Goal: Task Accomplishment & Management: Use online tool/utility

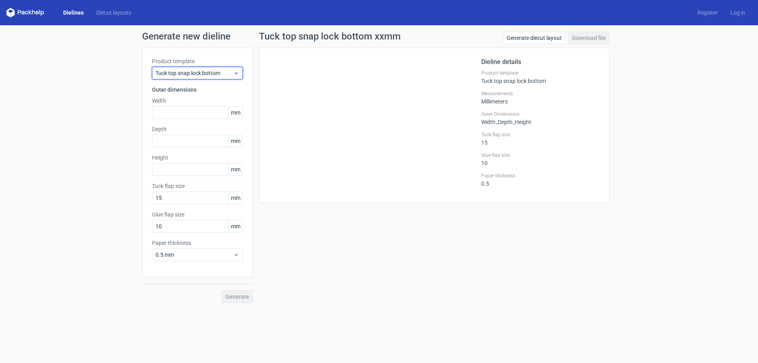
click at [207, 74] on span "Tuck top snap lock bottom" at bounding box center [194, 73] width 78 height 8
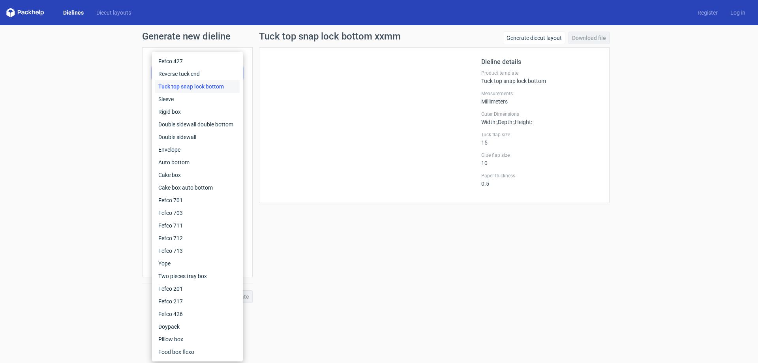
click at [84, 12] on link "Dielines" at bounding box center [73, 13] width 33 height 8
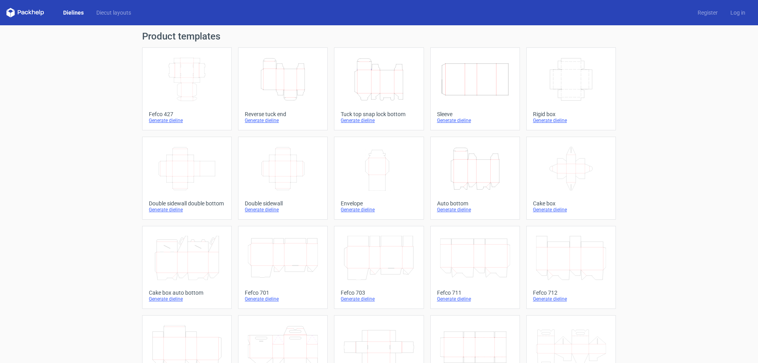
click at [176, 82] on icon "Width Depth Height" at bounding box center [187, 79] width 70 height 44
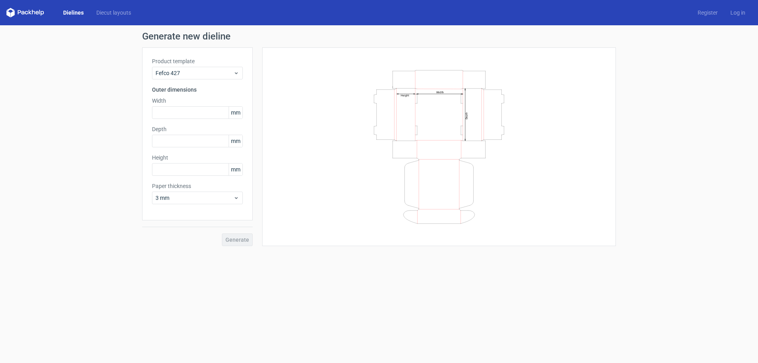
click at [189, 102] on label "Width" at bounding box center [197, 101] width 91 height 8
click at [195, 110] on input "text" at bounding box center [197, 112] width 91 height 13
type input "43"
type input "80"
type input "25"
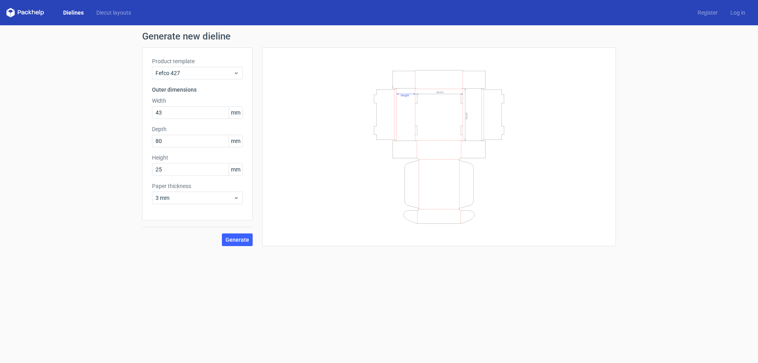
click at [104, 170] on div "Generate new dieline Product template Fefco 427 Outer dimensions Width 43 mm De…" at bounding box center [379, 138] width 758 height 227
click at [202, 198] on span "3 mm" at bounding box center [194, 198] width 78 height 8
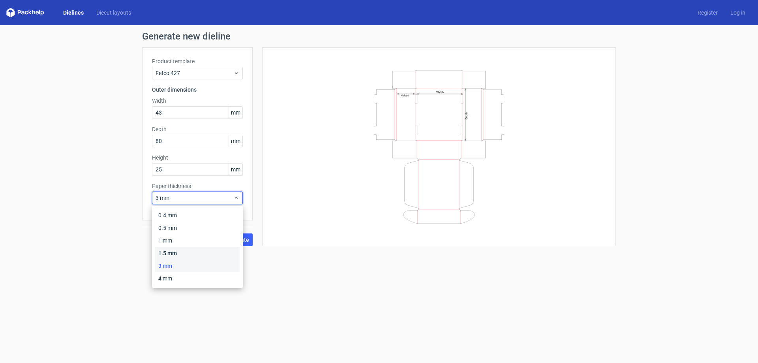
click at [179, 251] on div "1.5 mm" at bounding box center [197, 253] width 84 height 13
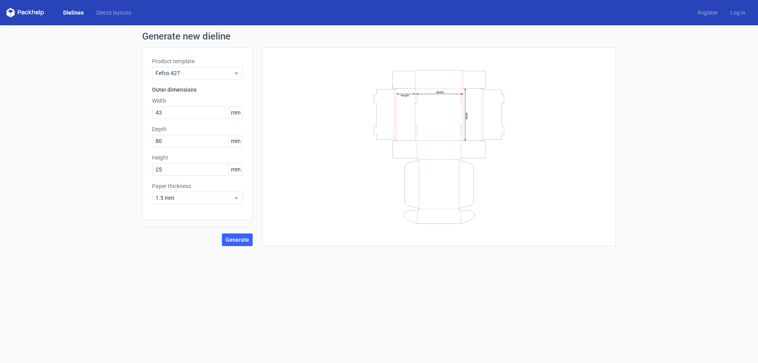
drag, startPoint x: 12, startPoint y: 202, endPoint x: 221, endPoint y: 219, distance: 209.8
click at [20, 200] on div "Generate new dieline Product template Fefco 427 Outer dimensions Width 43 mm De…" at bounding box center [379, 138] width 758 height 227
click at [238, 239] on span "Generate" at bounding box center [237, 240] width 24 height 6
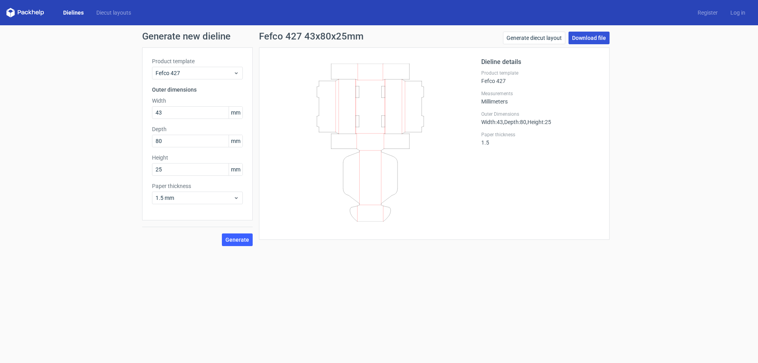
click at [594, 36] on link "Download file" at bounding box center [588, 38] width 41 height 13
